Goal: Information Seeking & Learning: Understand process/instructions

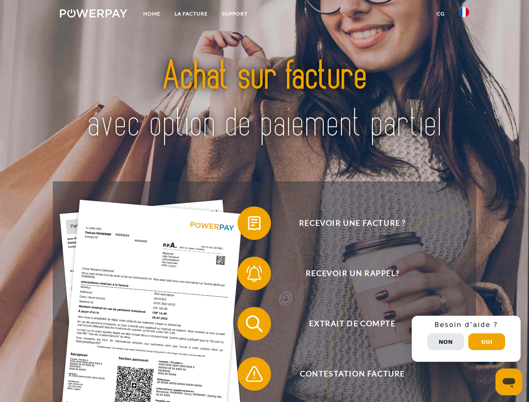
click at [93, 15] on img at bounding box center [93, 13] width 67 height 8
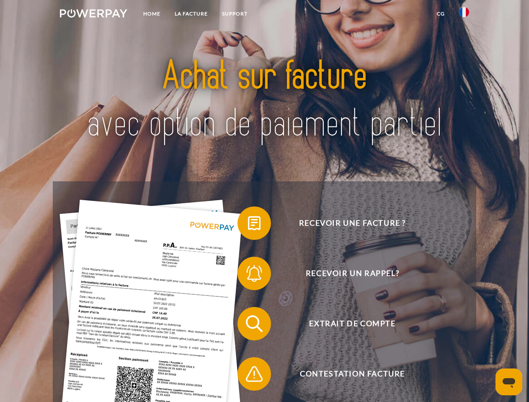
click at [464, 15] on img at bounding box center [464, 12] width 10 height 10
click at [441, 14] on link "CG" at bounding box center [441, 13] width 22 height 15
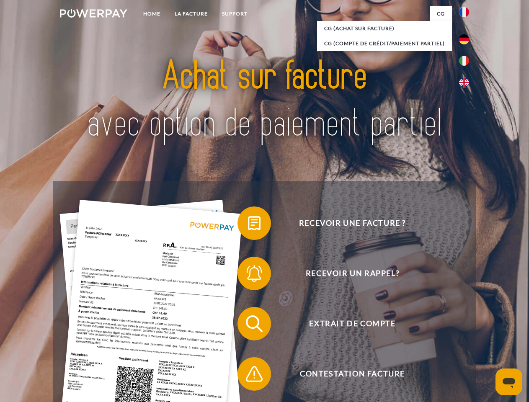
click at [248, 225] on span at bounding box center [242, 223] width 42 height 42
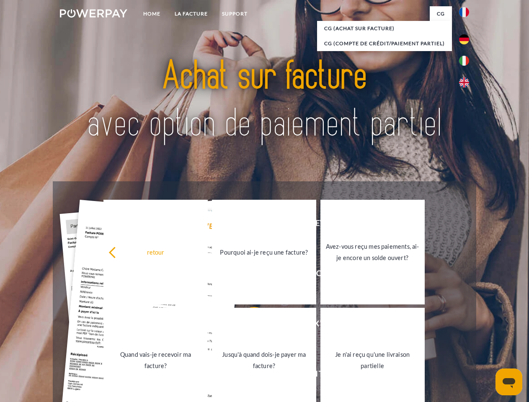
click at [248, 275] on div "retour Pourquoi ai-je reçu une facture? Avez-vous reçu mes paiements, ai-je enc…" at bounding box center [264, 306] width 339 height 216
click at [248, 326] on link "Jusqu'à quand dois-je payer ma facture?" at bounding box center [264, 360] width 104 height 105
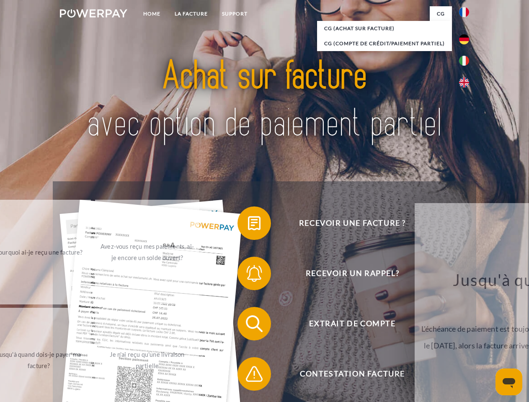
click at [248, 376] on span at bounding box center [242, 374] width 42 height 42
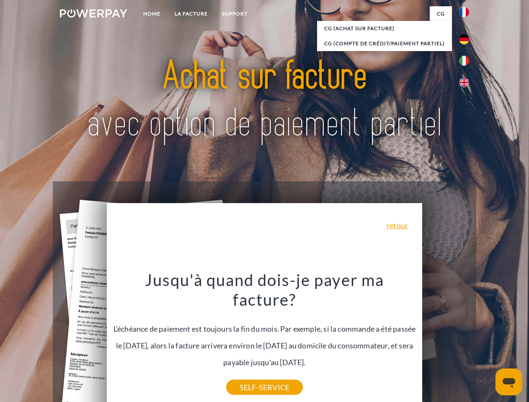
click at [466, 339] on div "Recevoir une facture ? Recevoir un rappel? Extrait de compte retour" at bounding box center [264, 348] width 423 height 335
click at [446, 341] on span "Extrait de compte" at bounding box center [352, 324] width 205 height 34
click at [487, 342] on header "Home LA FACTURE Support" at bounding box center [264, 289] width 529 height 579
